Goal: Go to known website: Access a specific website the user already knows

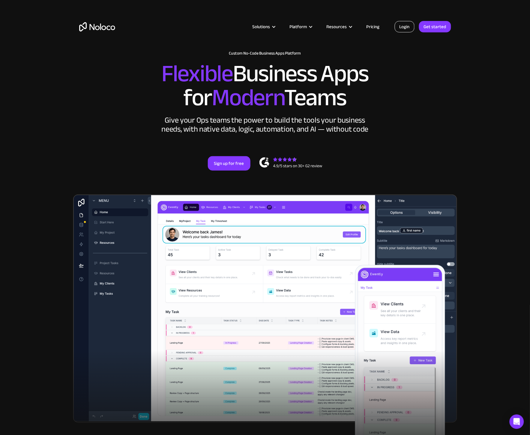
click at [403, 24] on link "Login" at bounding box center [405, 26] width 20 height 11
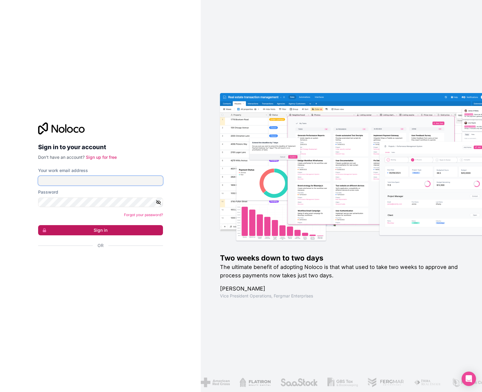
type input "mehmet-ali.eslikizi@stalgast.de"
click at [86, 234] on button "Sign in" at bounding box center [100, 230] width 125 height 10
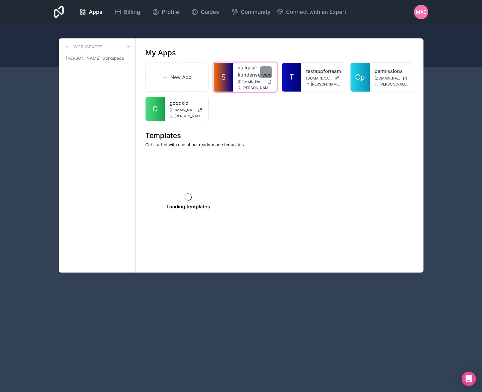
click at [223, 77] on span "S" at bounding box center [223, 77] width 5 height 10
